Goal: Check status: Check status

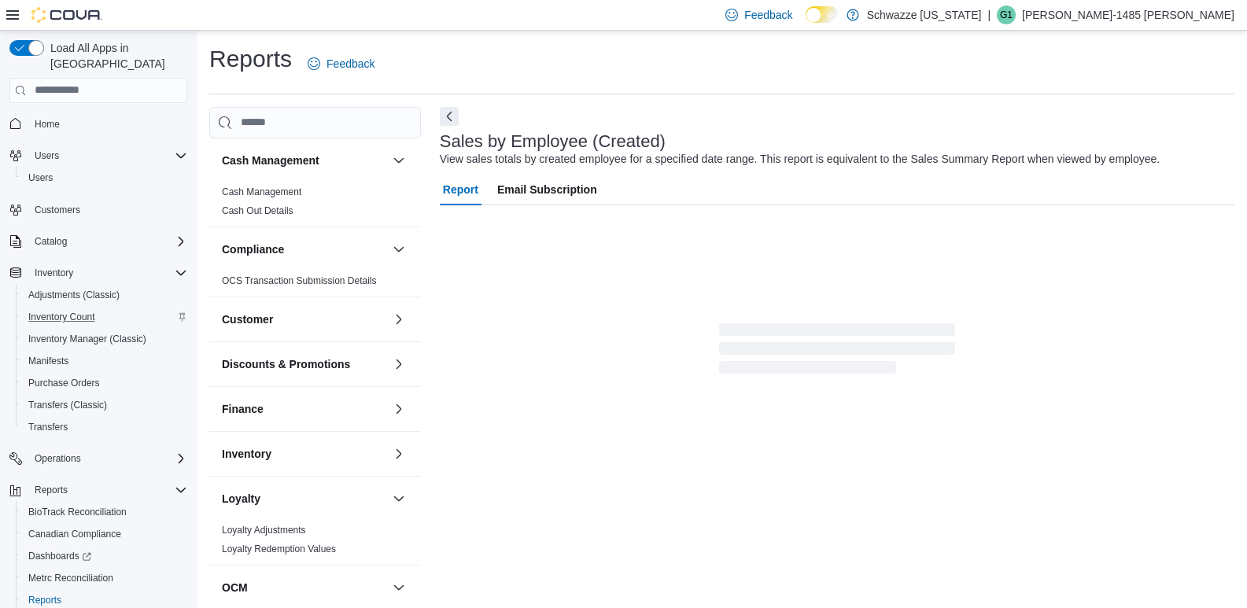
scroll to position [36, 0]
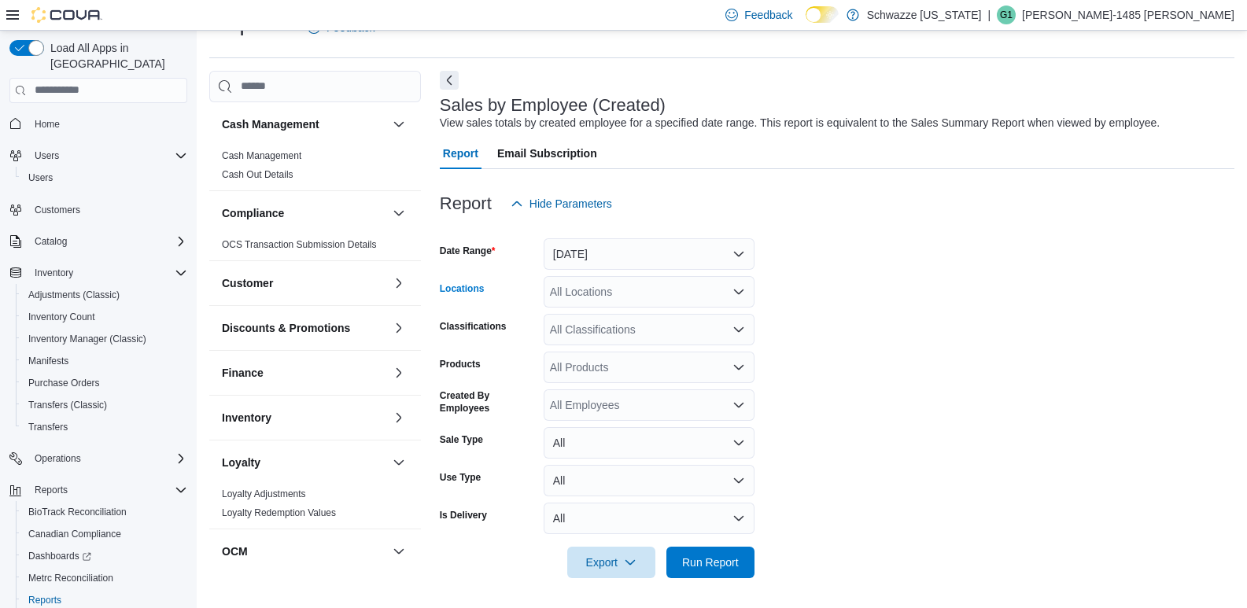
click at [740, 286] on icon "Open list of options" at bounding box center [739, 292] width 13 height 13
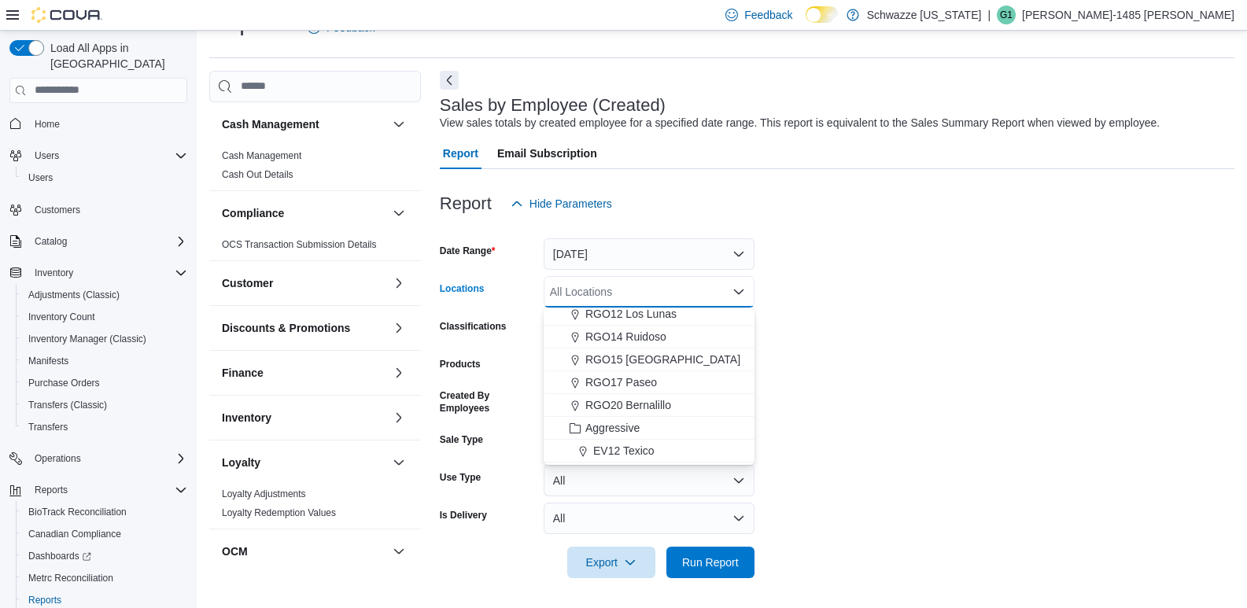
scroll to position [621, 0]
click at [645, 427] on span "RGO20 Bernalillo" at bounding box center [628, 428] width 86 height 16
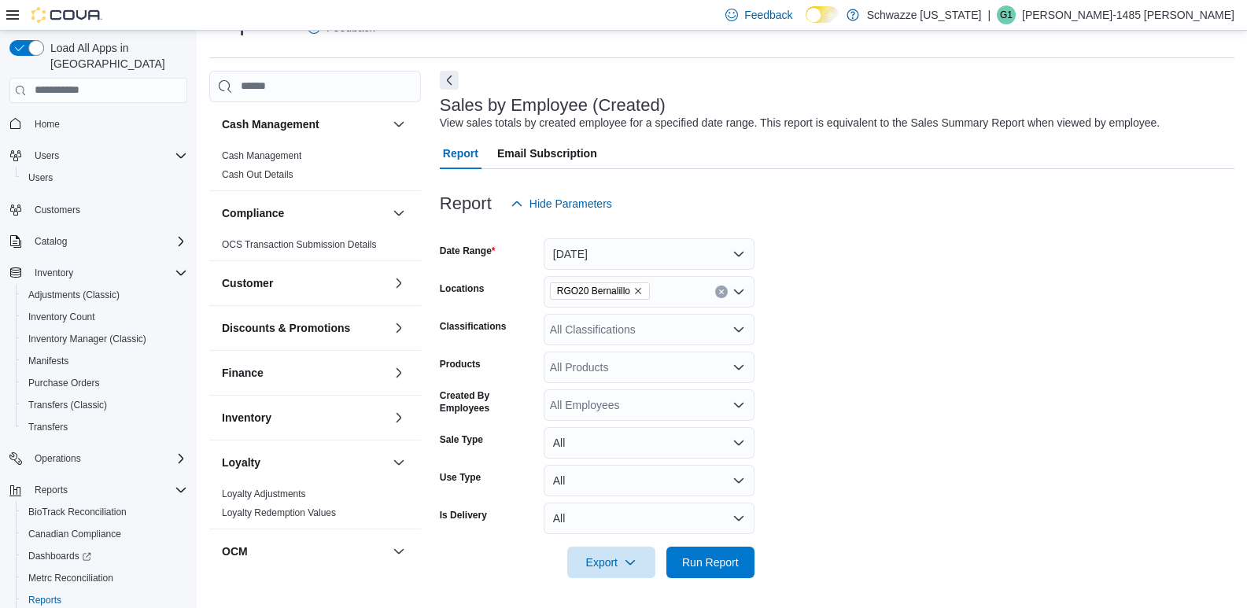
click at [793, 341] on form "Date Range [DATE] Locations RGO20 Bernalillo Classifications All Classification…" at bounding box center [837, 399] width 795 height 359
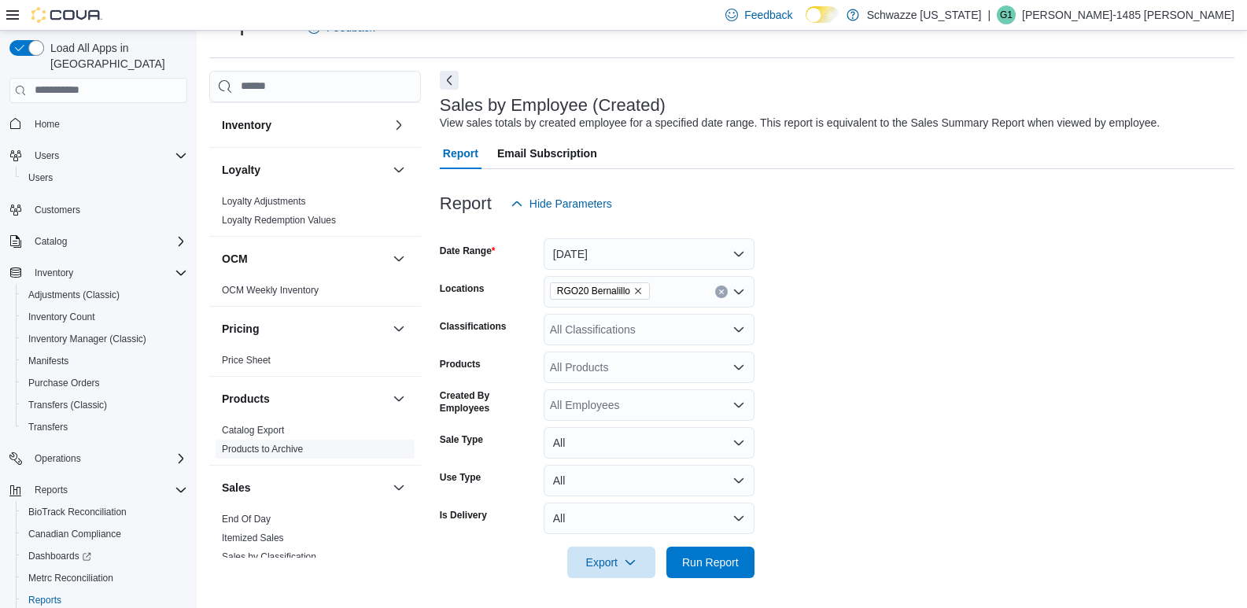
scroll to position [393, 0]
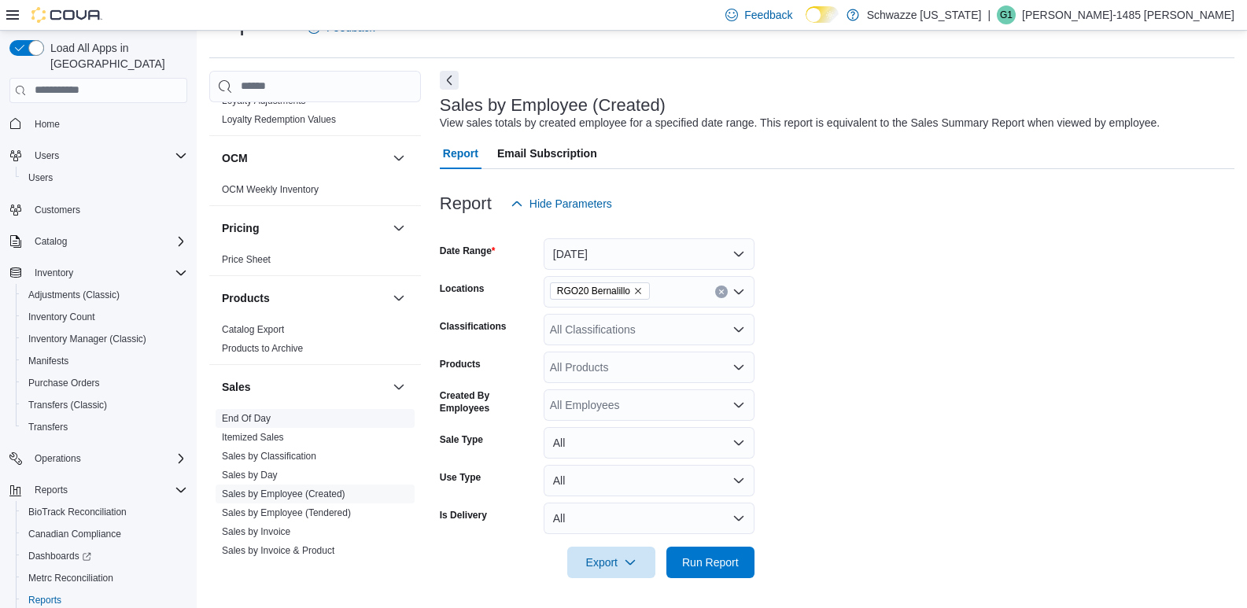
click at [240, 415] on link "End Of Day" at bounding box center [246, 418] width 49 height 11
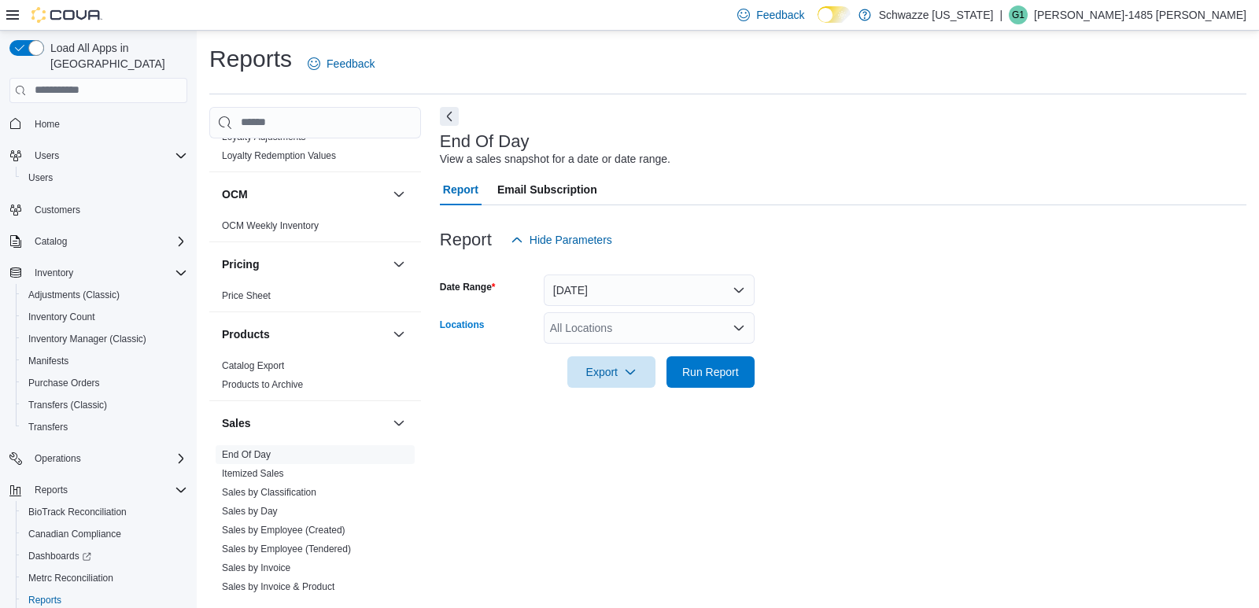
drag, startPoint x: 710, startPoint y: 327, endPoint x: 701, endPoint y: 330, distance: 9.5
click at [707, 327] on div "All Locations" at bounding box center [649, 327] width 211 height 31
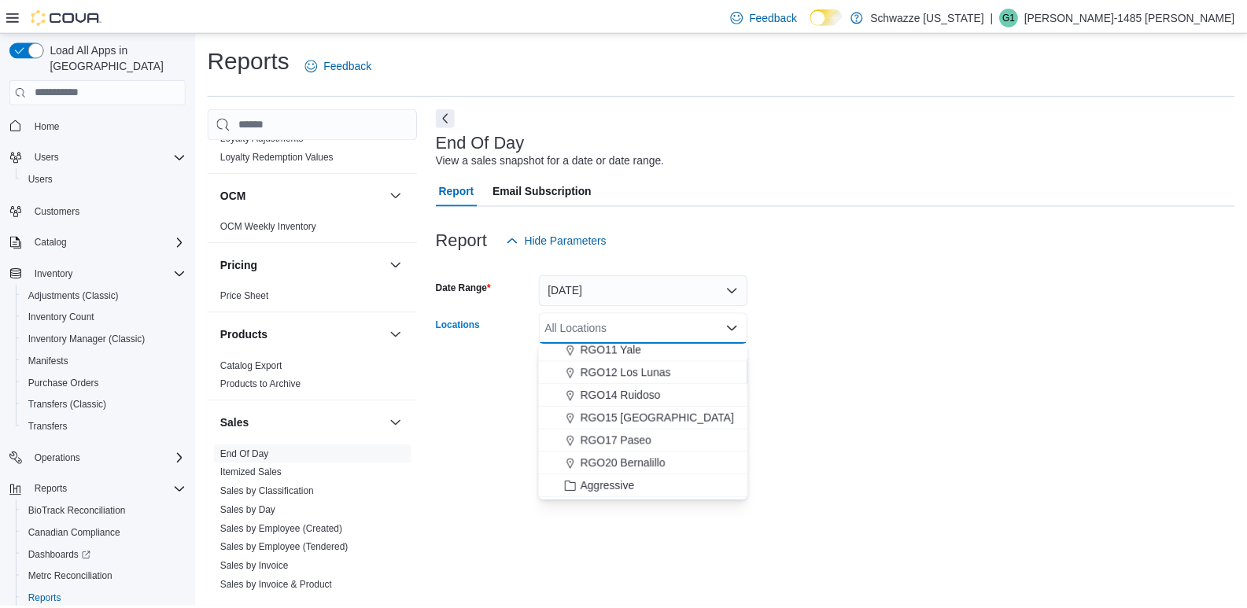
scroll to position [629, 0]
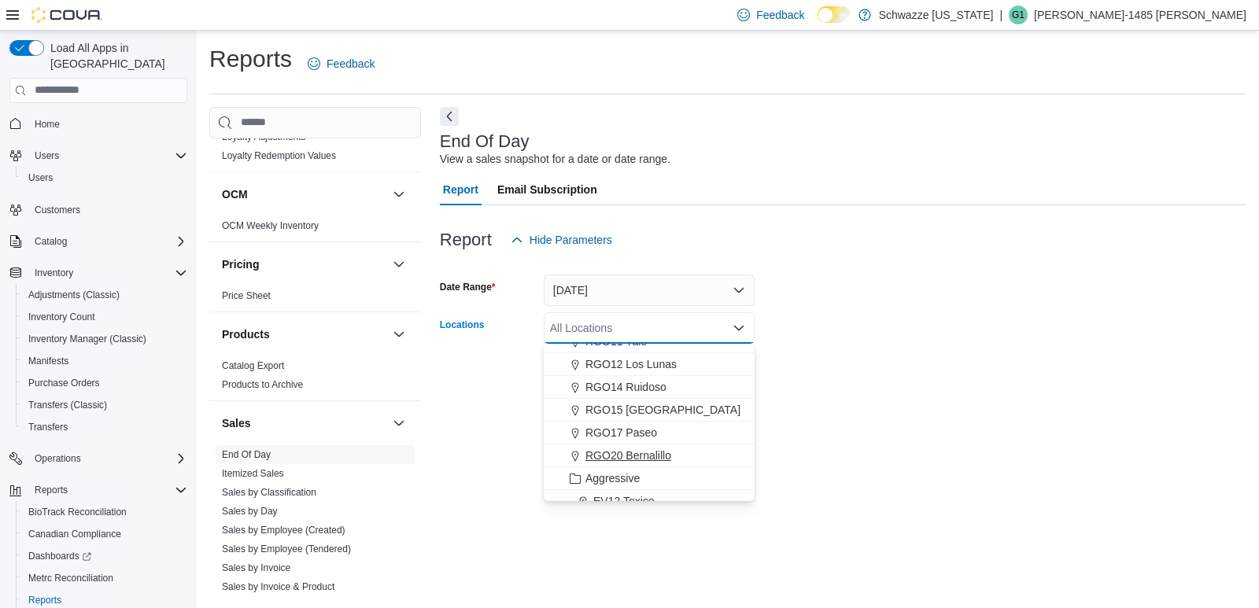
click at [607, 452] on span "RGO20 Bernalillo" at bounding box center [628, 456] width 86 height 16
click at [838, 384] on form "Date Range [DATE] Locations RGO20 Bernalillo Combo box. Selected. RGO20 Bernali…" at bounding box center [843, 322] width 807 height 132
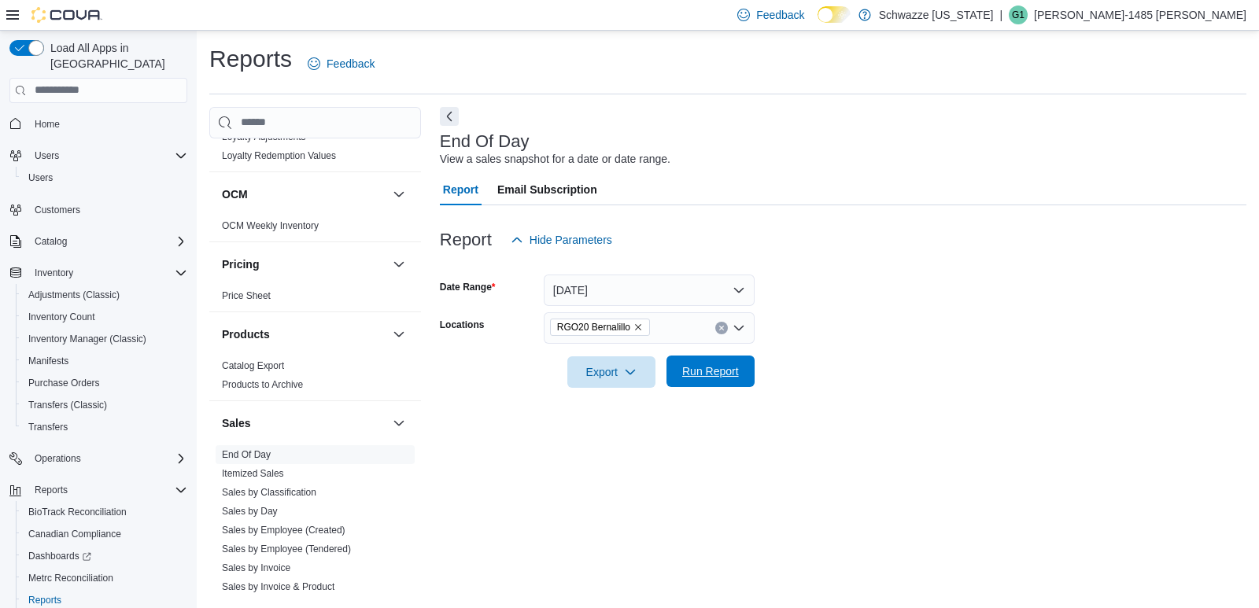
click at [711, 381] on span "Run Report" at bounding box center [710, 371] width 69 height 31
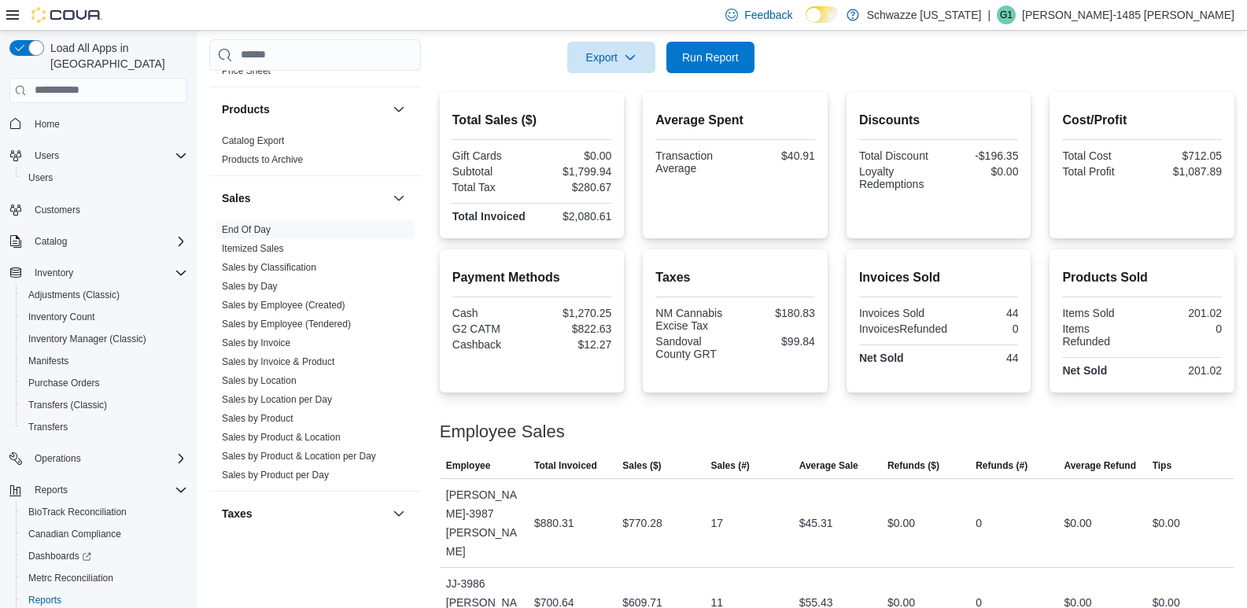
scroll to position [236, 0]
